Goal: Navigation & Orientation: Find specific page/section

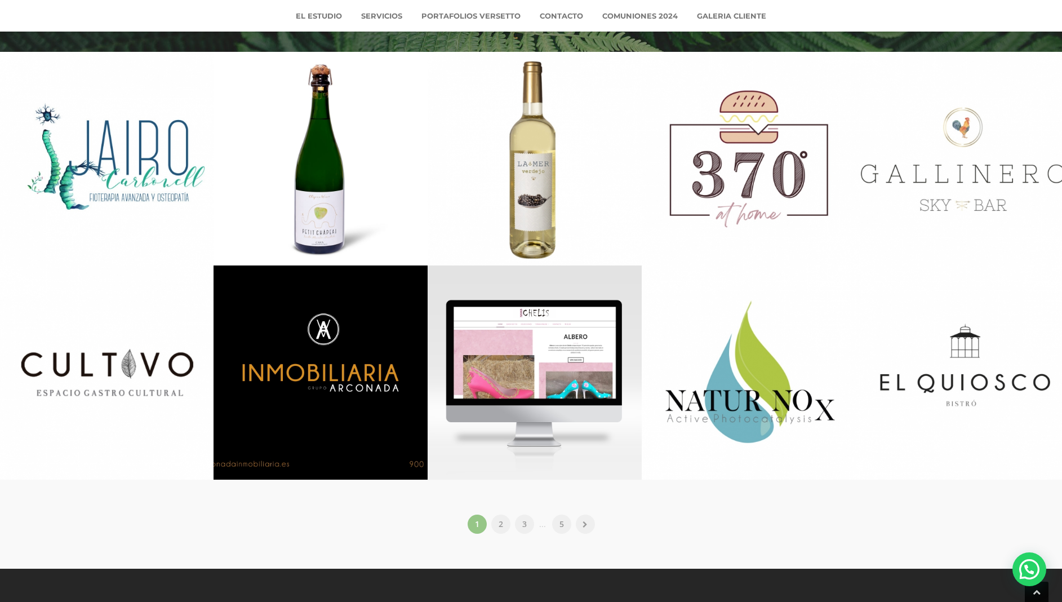
scroll to position [1539, 0]
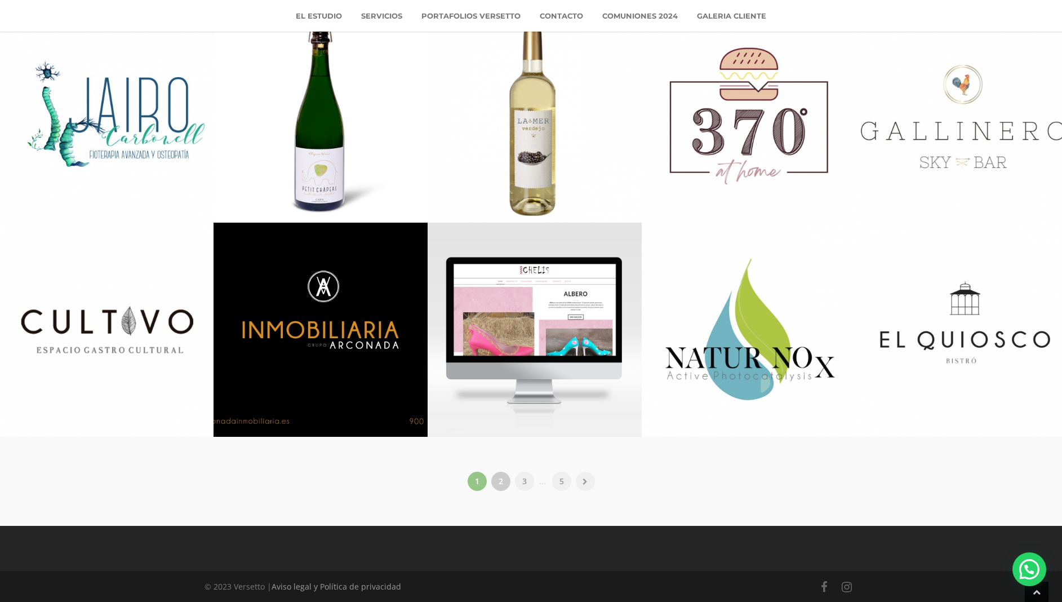
drag, startPoint x: 500, startPoint y: 481, endPoint x: 501, endPoint y: 474, distance: 7.5
click at [500, 482] on link "2" at bounding box center [500, 480] width 19 height 19
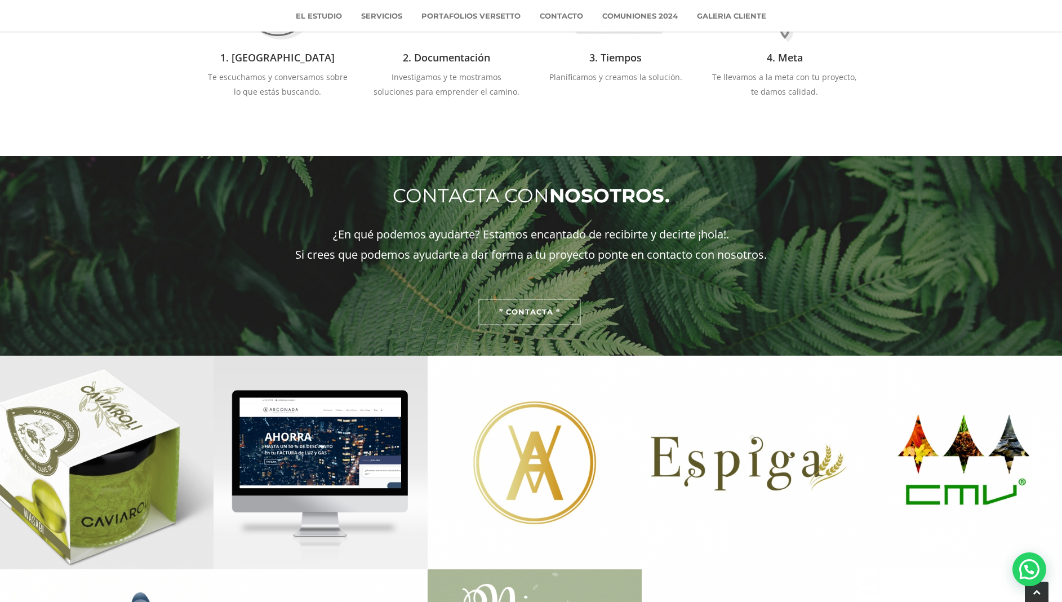
scroll to position [1539, 0]
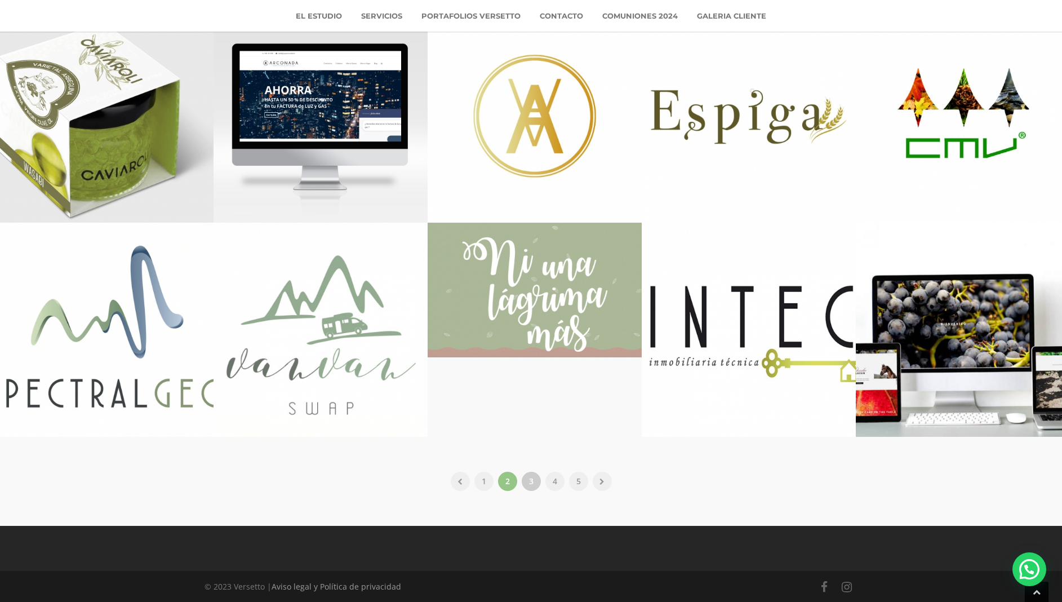
click at [532, 480] on link "3" at bounding box center [531, 480] width 19 height 19
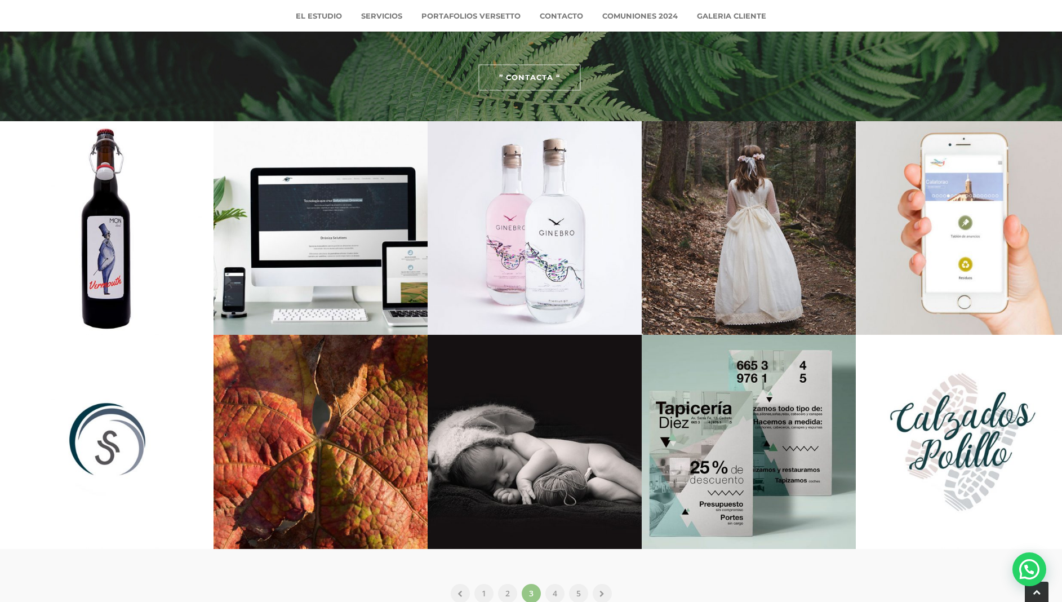
scroll to position [1426, 0]
